Goal: Transaction & Acquisition: Purchase product/service

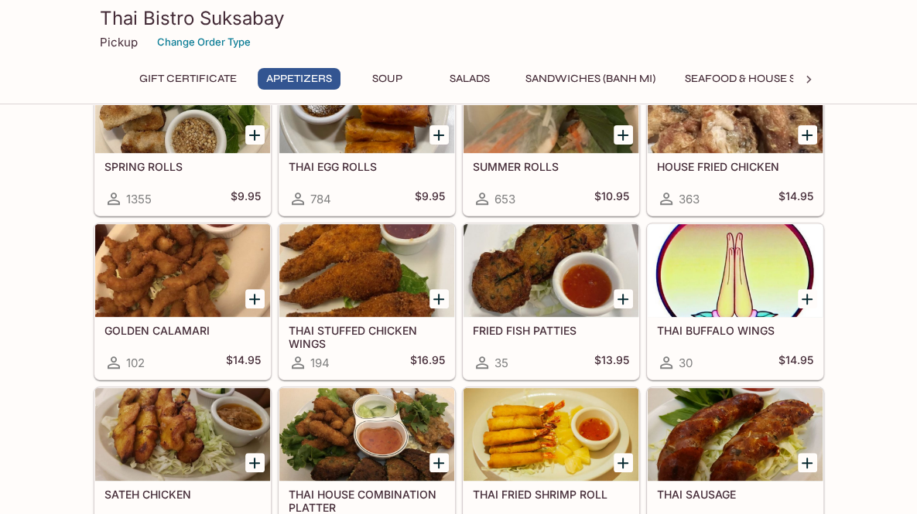
scroll to position [309, 0]
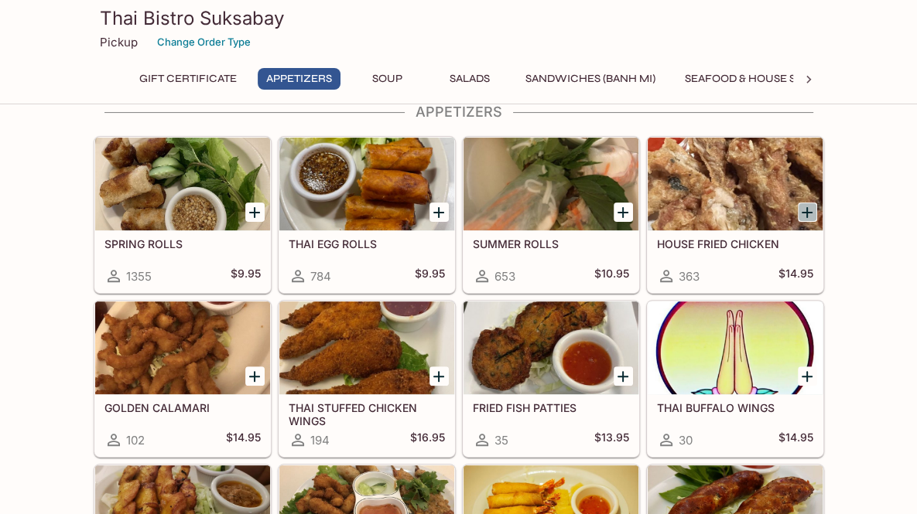
click at [808, 210] on icon "Add HOUSE FRIED CHICKEN" at bounding box center [807, 212] width 19 height 19
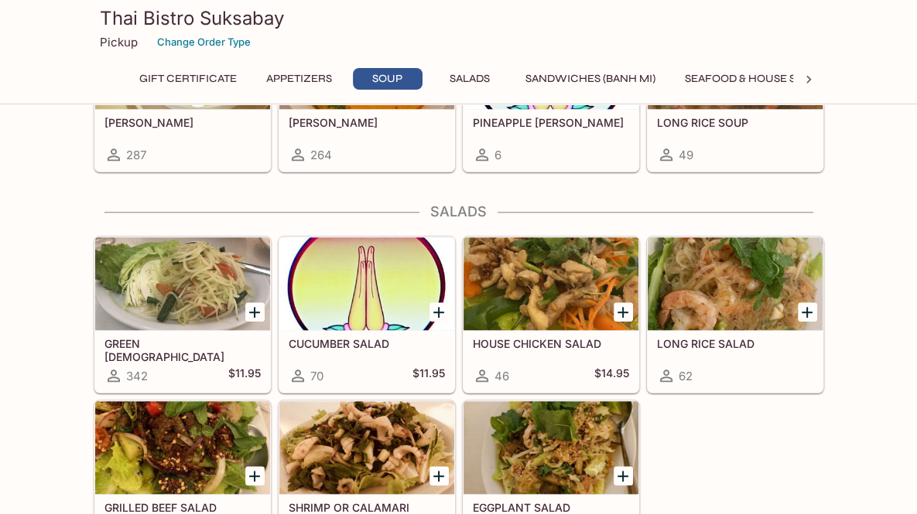
scroll to position [1160, 0]
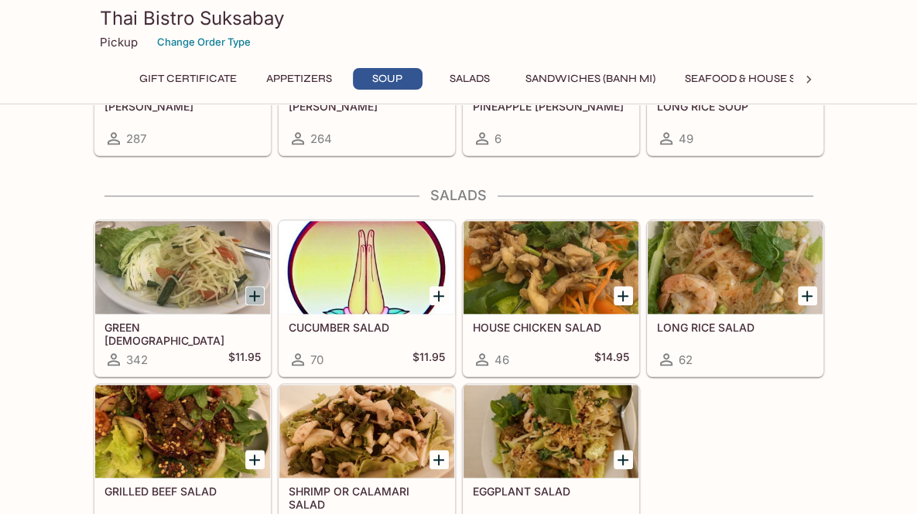
click at [250, 287] on icon "Add GREEN PAPAYA SALAD (SOM TUM)" at bounding box center [254, 296] width 19 height 19
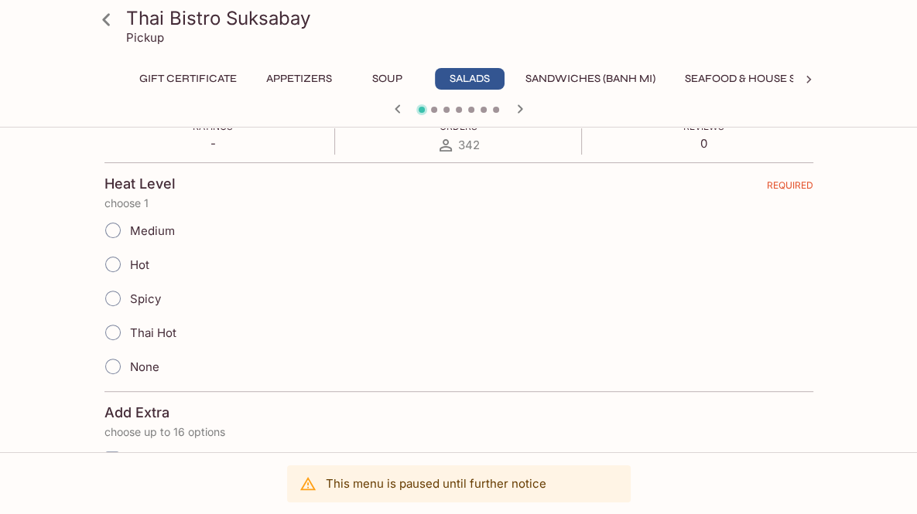
scroll to position [309, 0]
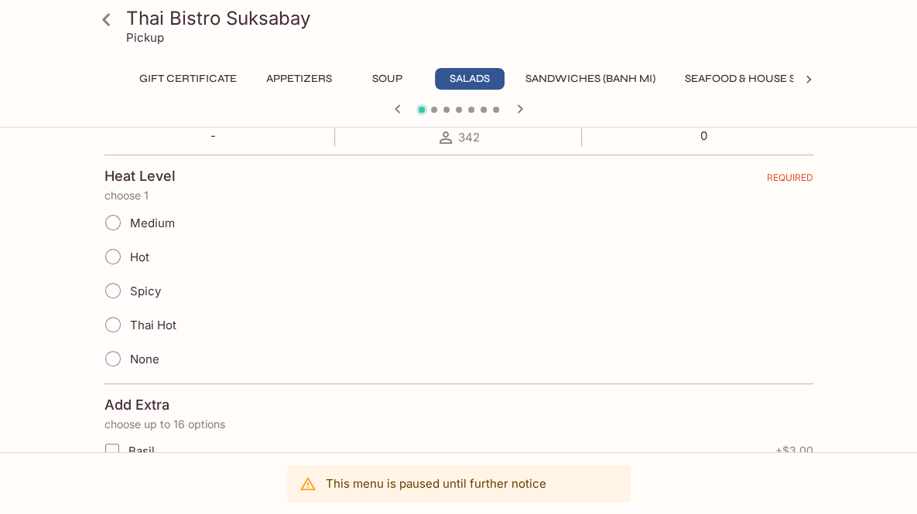
click at [116, 219] on input "Medium" at bounding box center [113, 223] width 32 height 32
radio input "true"
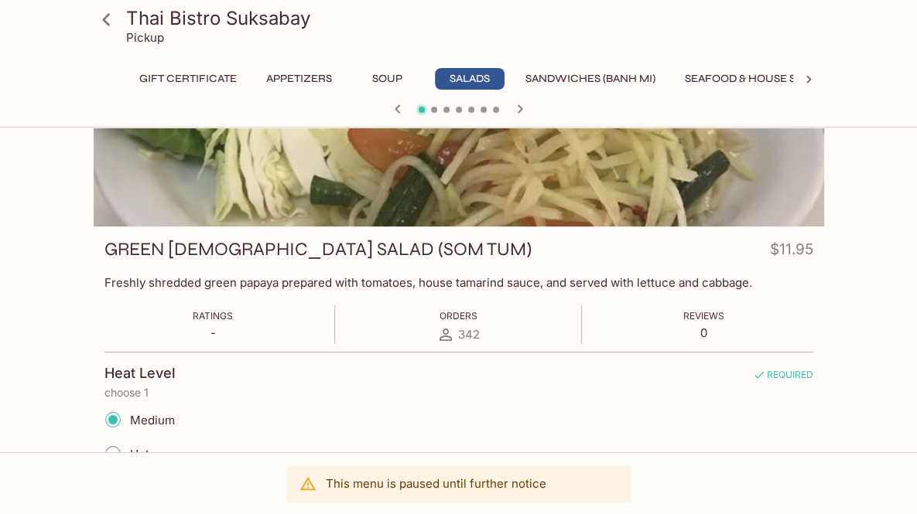
scroll to position [0, 0]
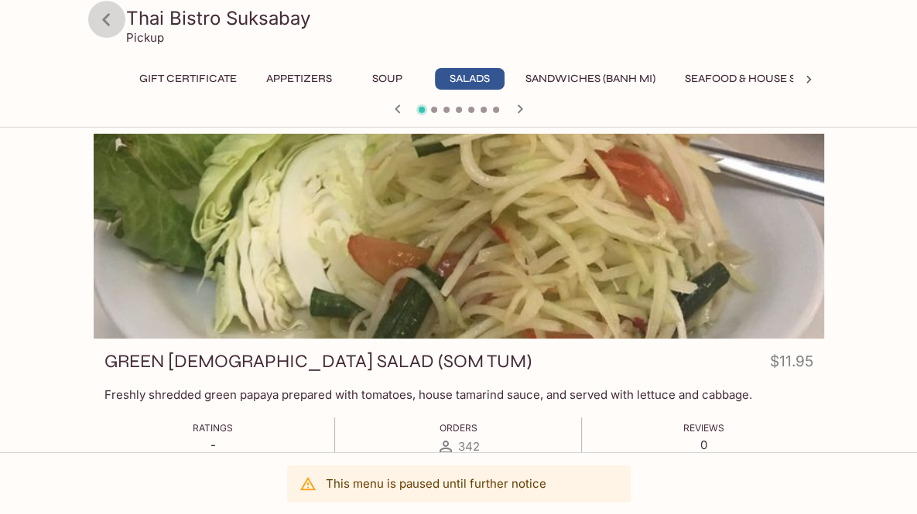
click at [107, 18] on icon at bounding box center [106, 19] width 27 height 27
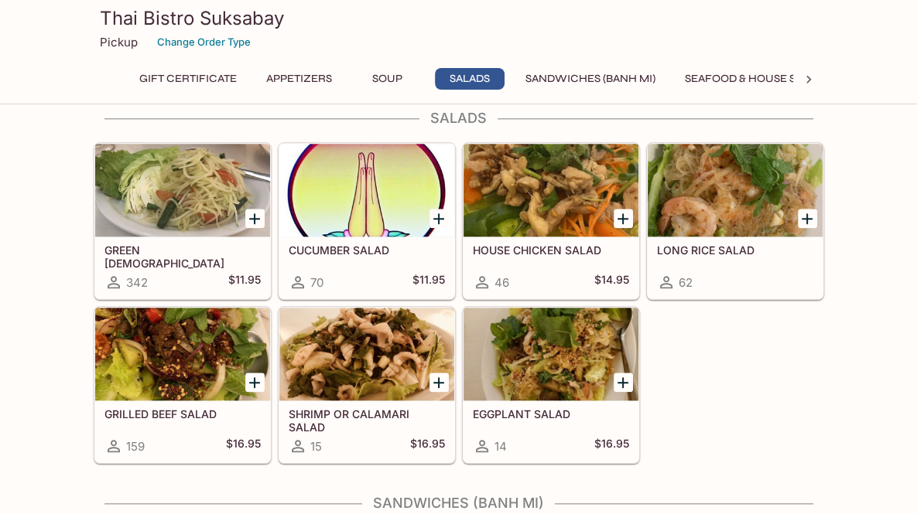
scroll to position [1315, 0]
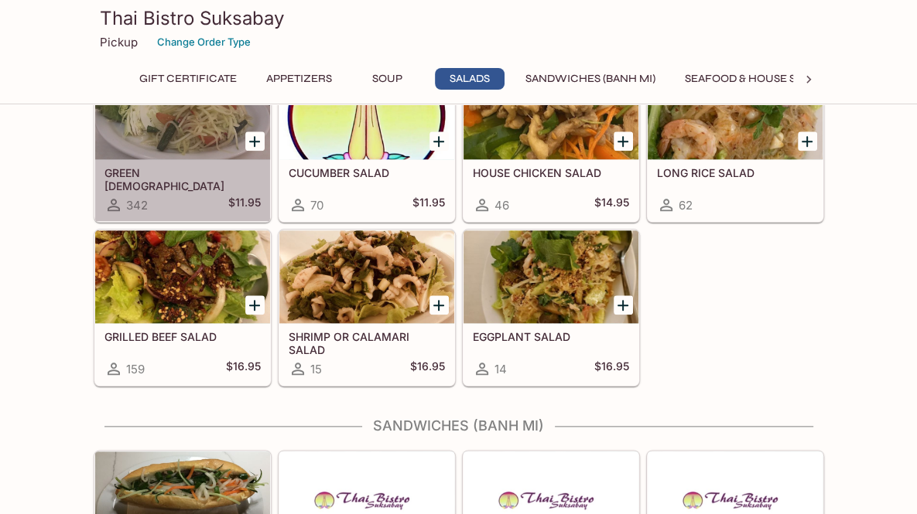
click at [183, 186] on h5 "GREEN [DEMOGRAPHIC_DATA] SALAD (SOM TUM)" at bounding box center [182, 179] width 156 height 26
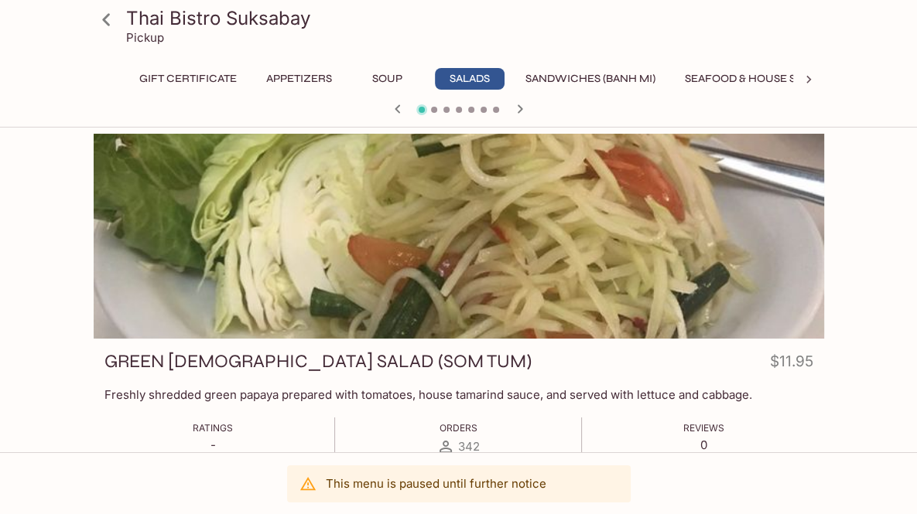
click at [110, 26] on icon at bounding box center [106, 19] width 27 height 27
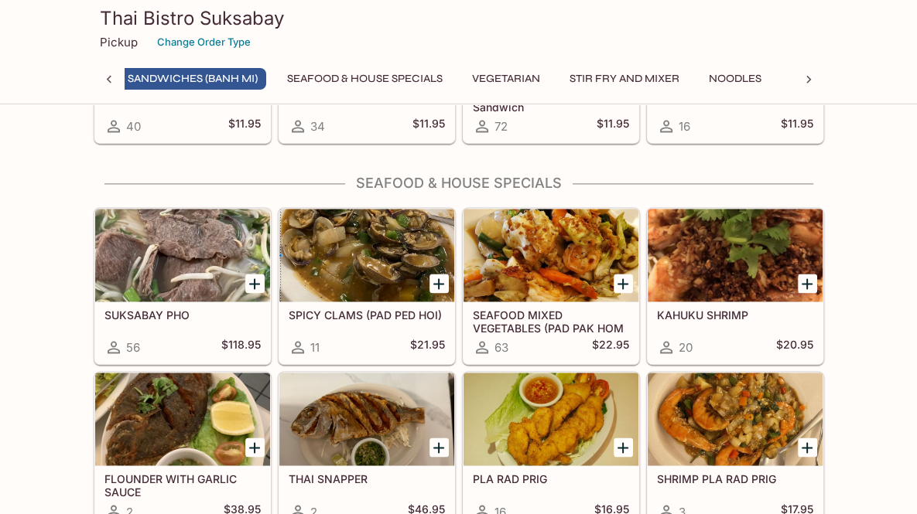
scroll to position [0, 393]
click at [201, 78] on button "Sandwiches (Banh Mi)" at bounding box center [197, 79] width 147 height 22
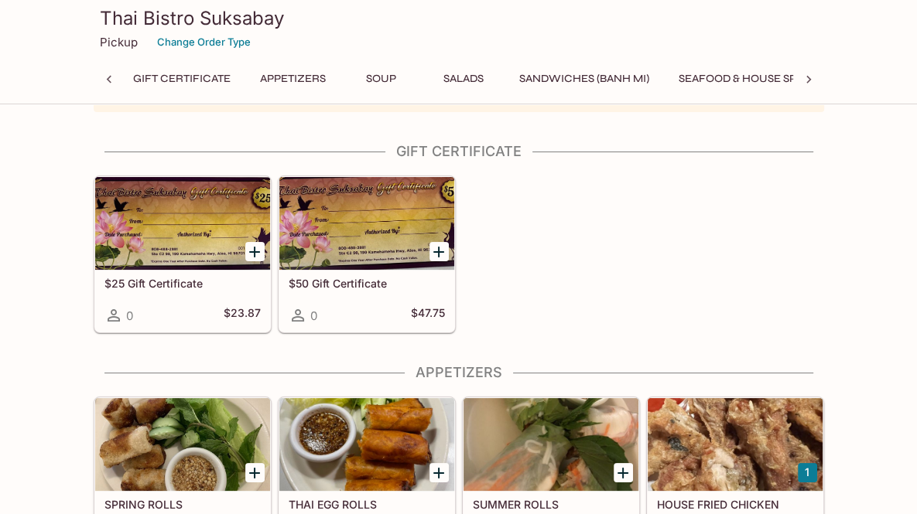
scroll to position [0, 0]
